Goal: Book appointment/travel/reservation

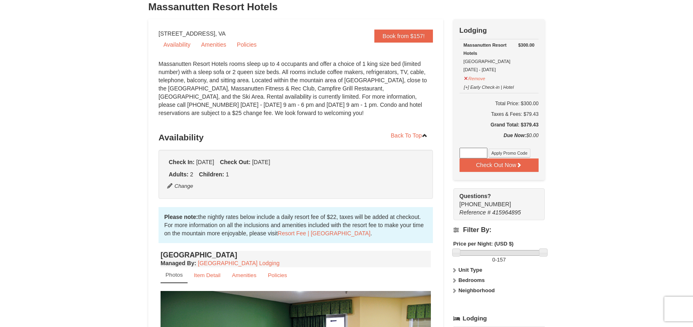
scroll to position [224, 0]
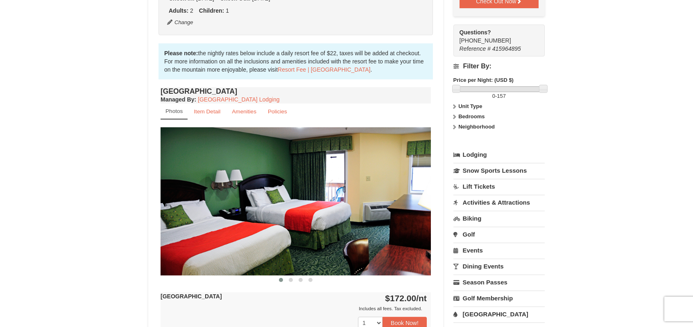
click at [309, 184] on img at bounding box center [296, 201] width 270 height 148
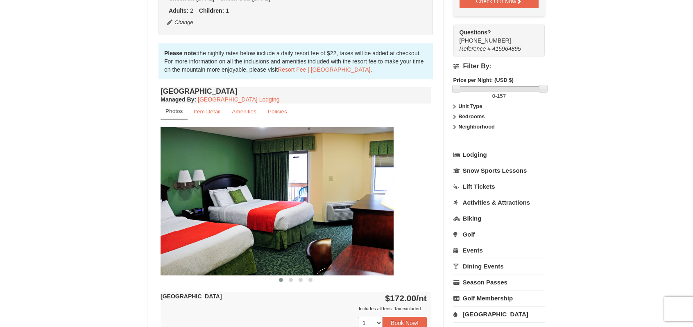
drag, startPoint x: 309, startPoint y: 184, endPoint x: 242, endPoint y: 180, distance: 67.3
click at [242, 180] on img at bounding box center [258, 201] width 270 height 148
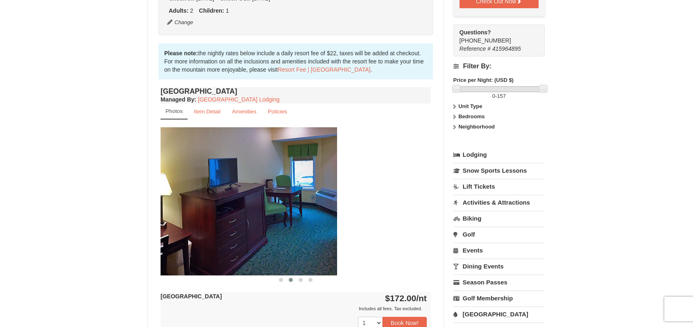
drag, startPoint x: 304, startPoint y: 177, endPoint x: 211, endPoint y: 177, distance: 93.8
click at [211, 177] on img at bounding box center [202, 201] width 270 height 148
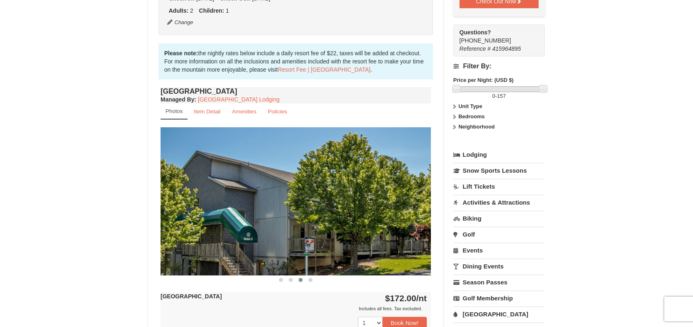
drag, startPoint x: 326, startPoint y: 195, endPoint x: 247, endPoint y: 190, distance: 79.2
click at [247, 190] on img at bounding box center [296, 201] width 270 height 148
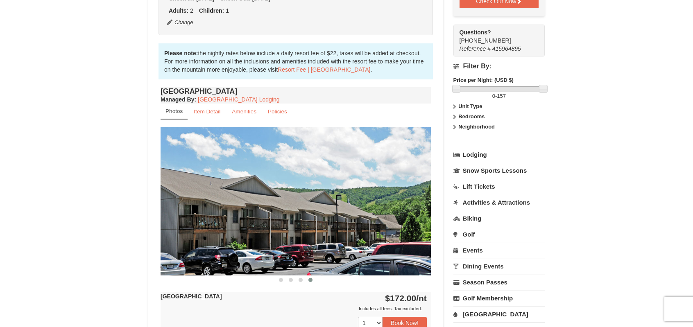
click at [469, 106] on strong "Unit Type" at bounding box center [470, 106] width 24 height 6
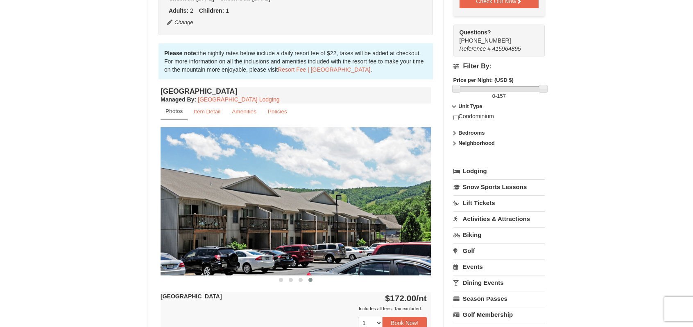
click at [468, 131] on strong "Bedrooms" at bounding box center [471, 133] width 26 height 6
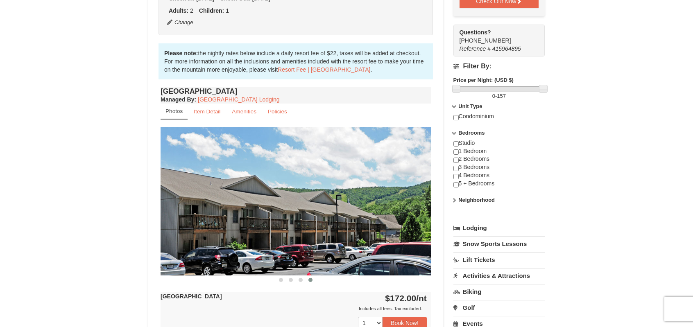
click at [488, 199] on strong "Neighborhood" at bounding box center [476, 200] width 36 height 6
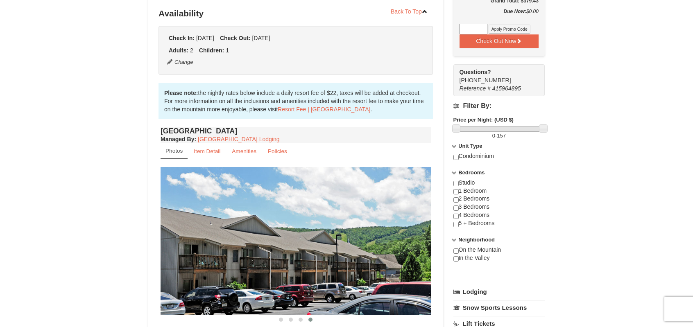
scroll to position [183, 0]
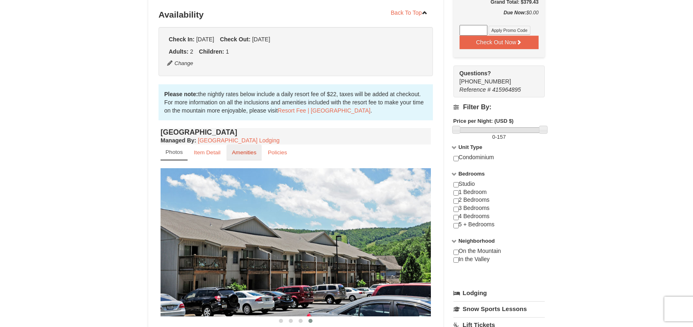
click at [239, 150] on small "Amenities" at bounding box center [244, 152] width 25 height 6
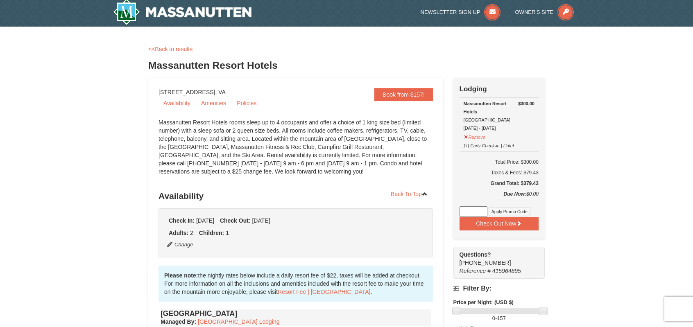
scroll to position [0, 0]
